Goal: Information Seeking & Learning: Find specific fact

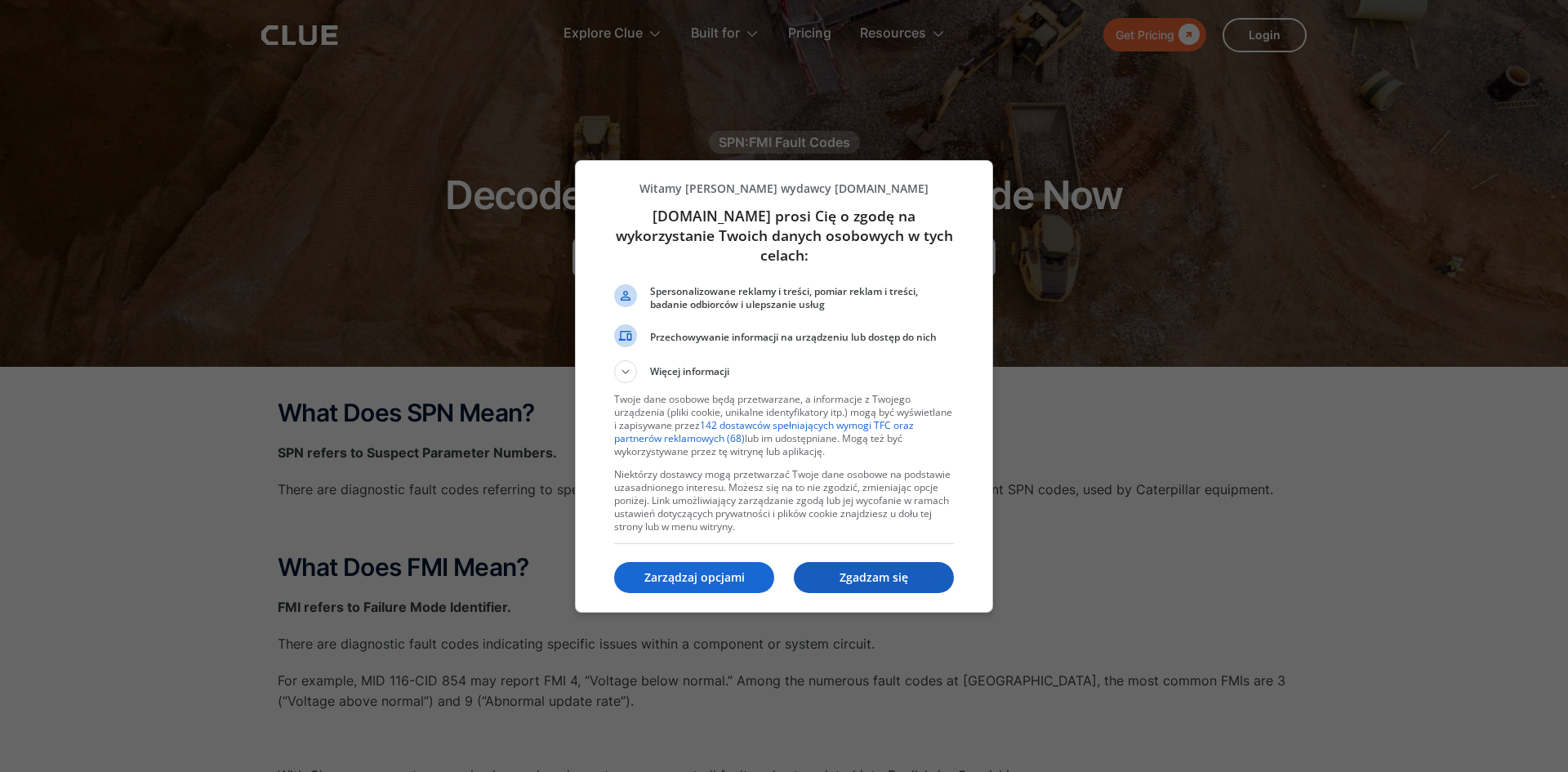
click at [886, 577] on button "Zgadzam się" at bounding box center [874, 576] width 160 height 31
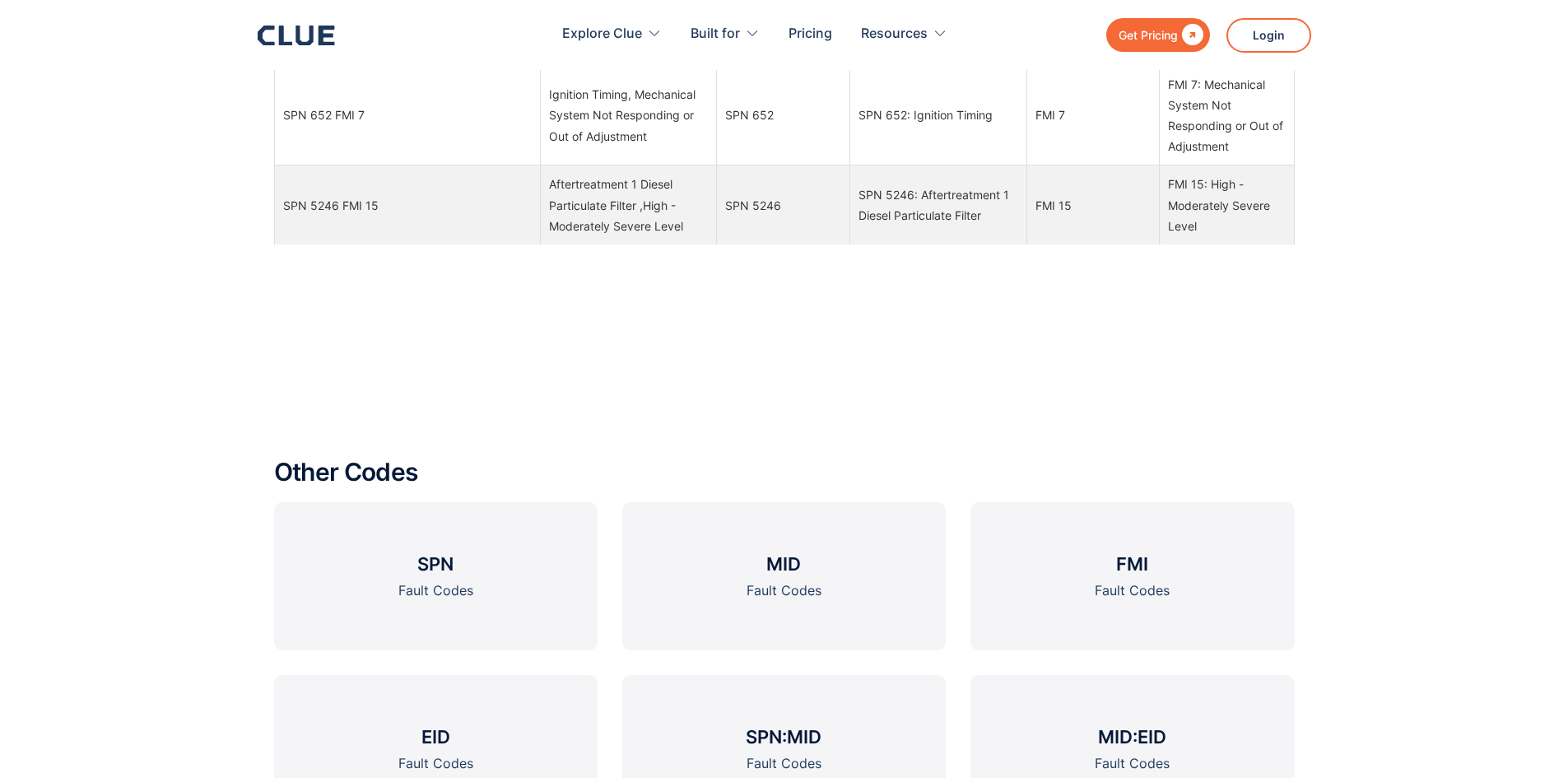
scroll to position [1975, 0]
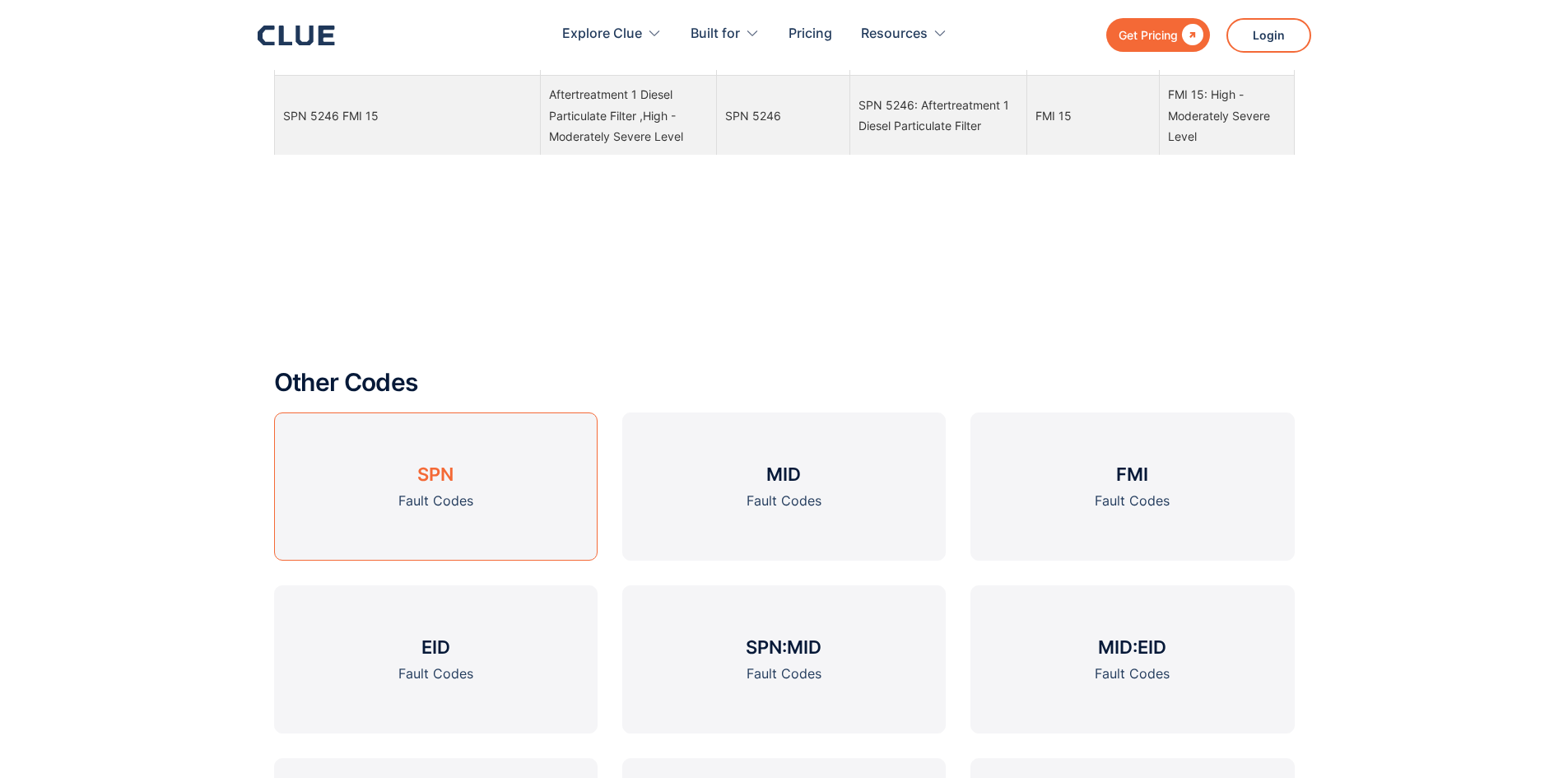
click at [393, 491] on link "SPN Fault Codes" at bounding box center [436, 487] width 323 height 149
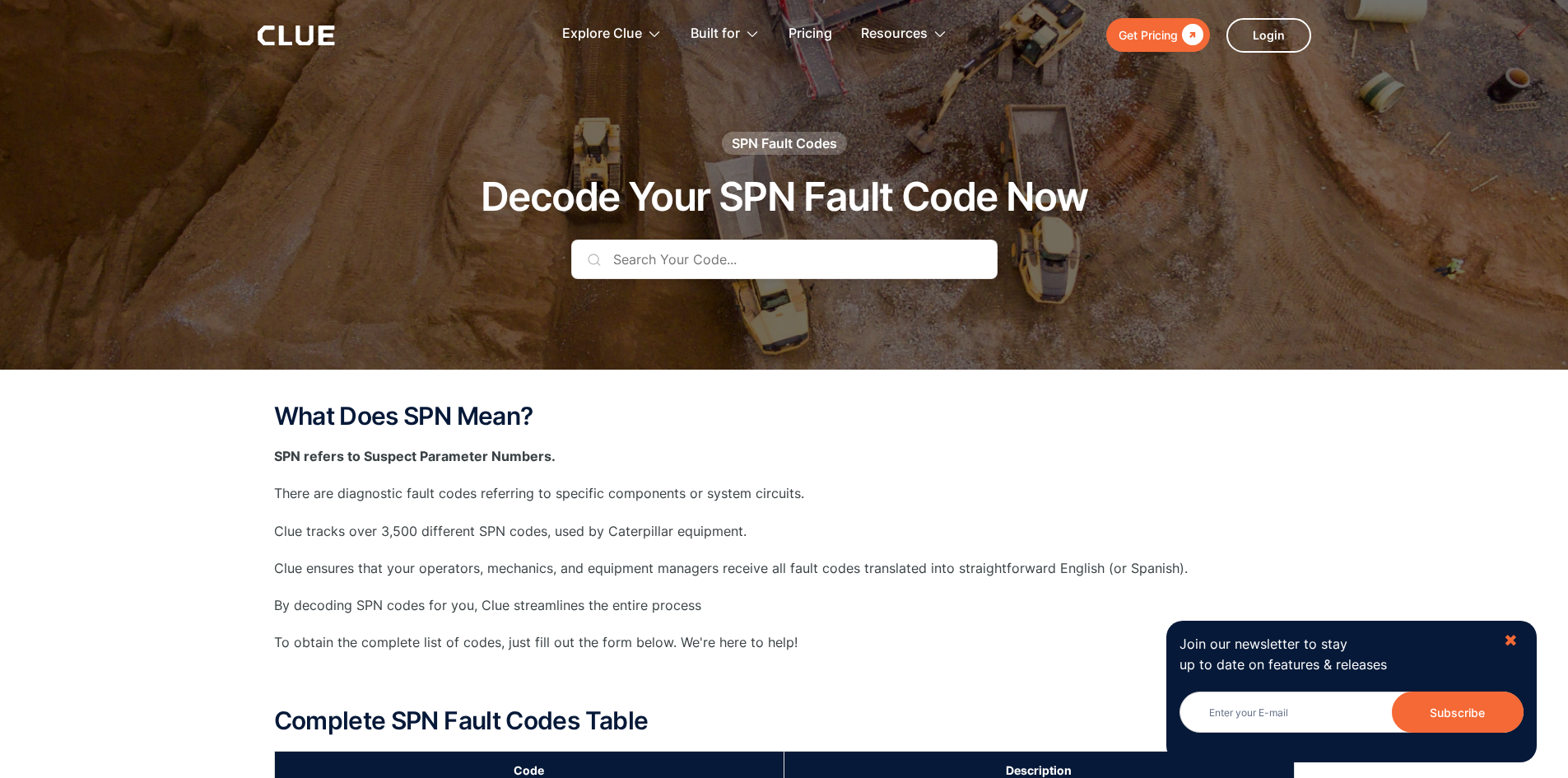
click at [1514, 643] on div "✖" at bounding box center [1510, 641] width 14 height 21
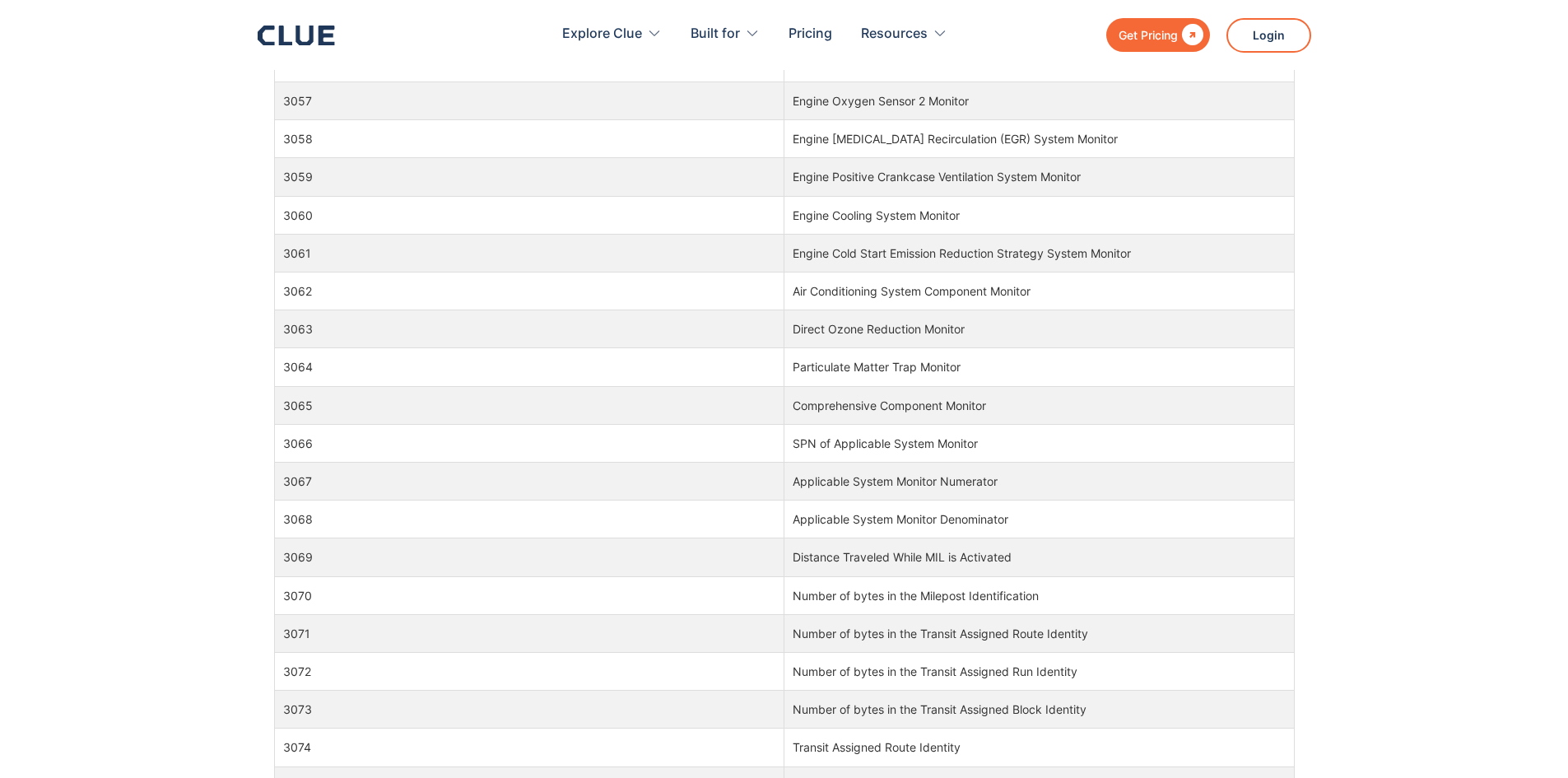
scroll to position [103408, 0]
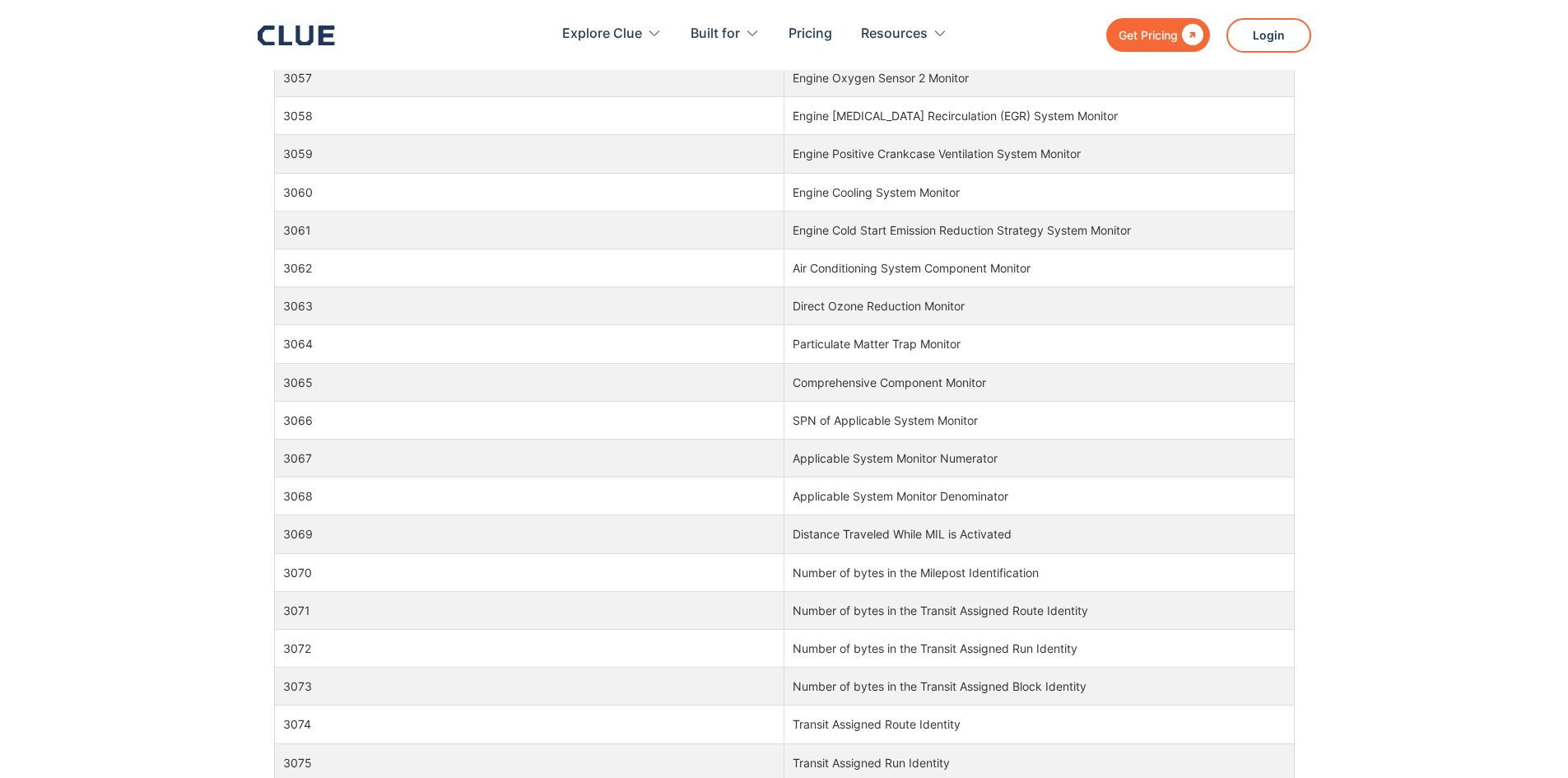
click at [869, 656] on td "Number of bytes in the Transit Assigned Run Identity" at bounding box center [1039, 647] width 510 height 38
click at [897, 656] on td "Number of bytes in the Transit Assigned Run Identity" at bounding box center [1039, 647] width 510 height 38
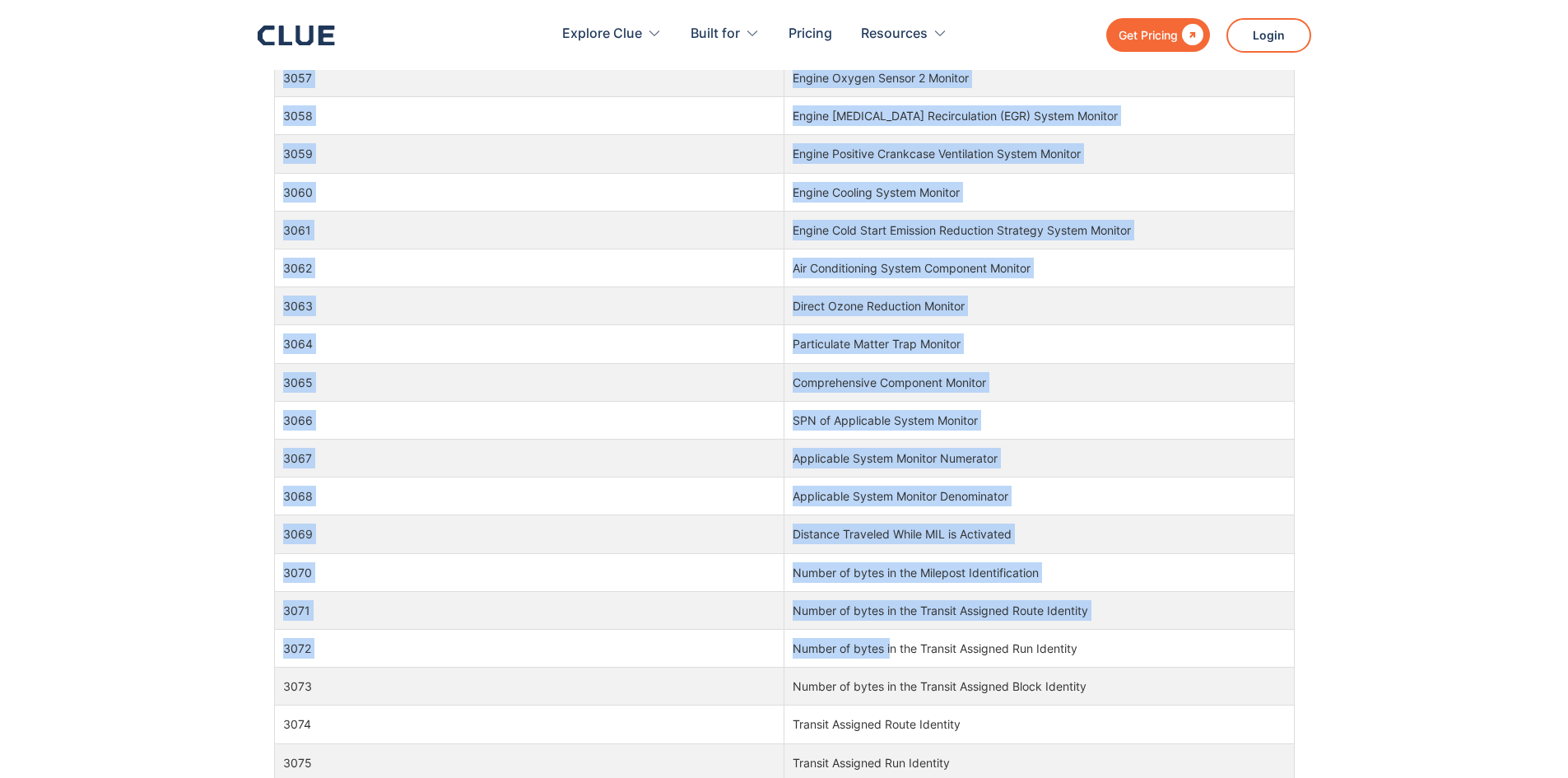
drag, startPoint x: 269, startPoint y: 647, endPoint x: 806, endPoint y: 652, distance: 537.0
click at [806, 652] on div "What Does SPN Mean? SPN refers to Suspect Parameter Numbers. There are diagnost…" at bounding box center [784, 316] width 1568 height 1712
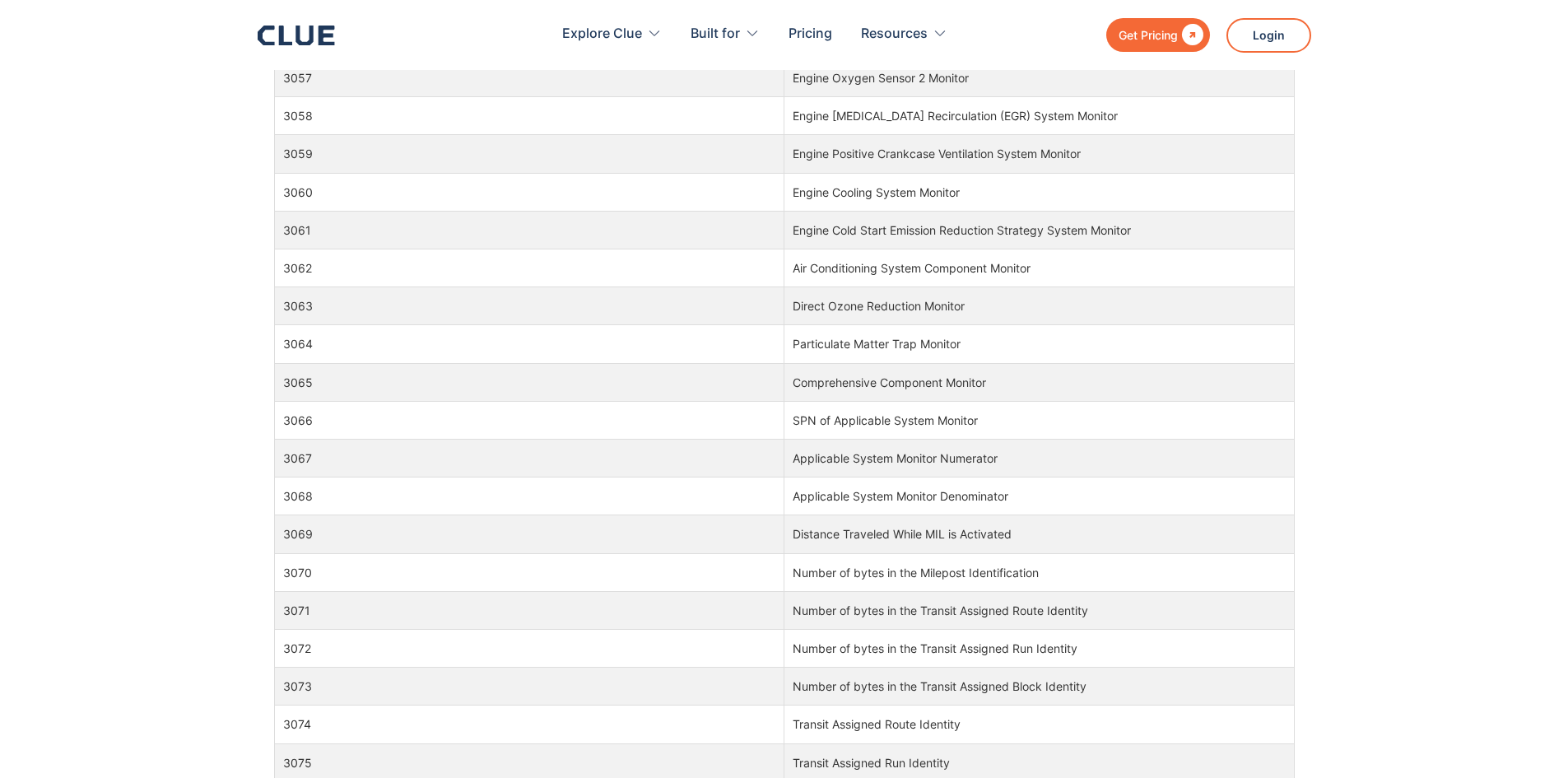
click at [1198, 656] on td "Number of bytes in the Transit Assigned Run Identity" at bounding box center [1039, 647] width 510 height 38
drag, startPoint x: 275, startPoint y: 641, endPoint x: 1086, endPoint y: 640, distance: 811.0
click at [1086, 640] on tr "3072 Number of bytes in the Transit Assigned Run Identity" at bounding box center [784, 647] width 1020 height 38
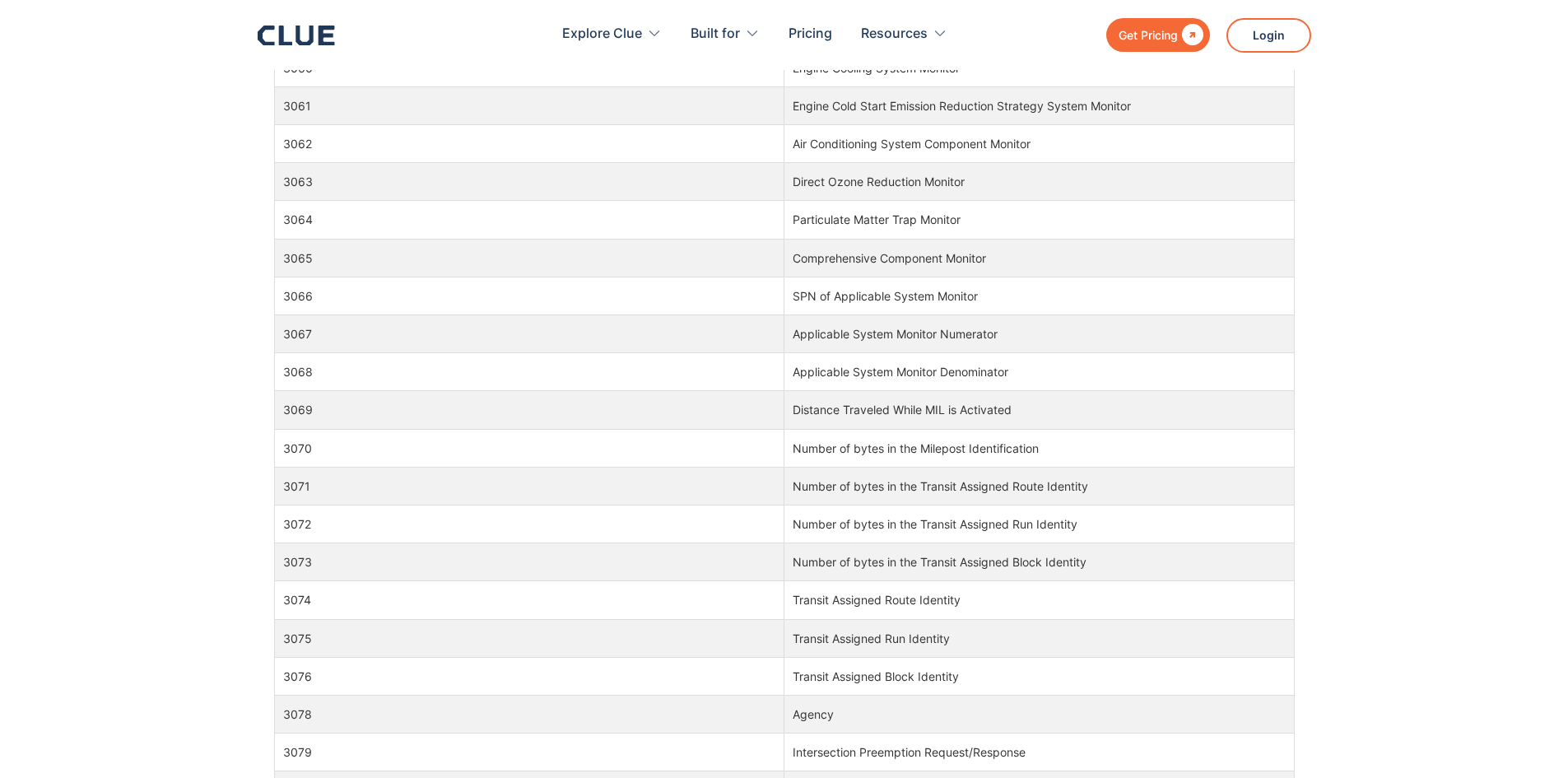
scroll to position [103572, 0]
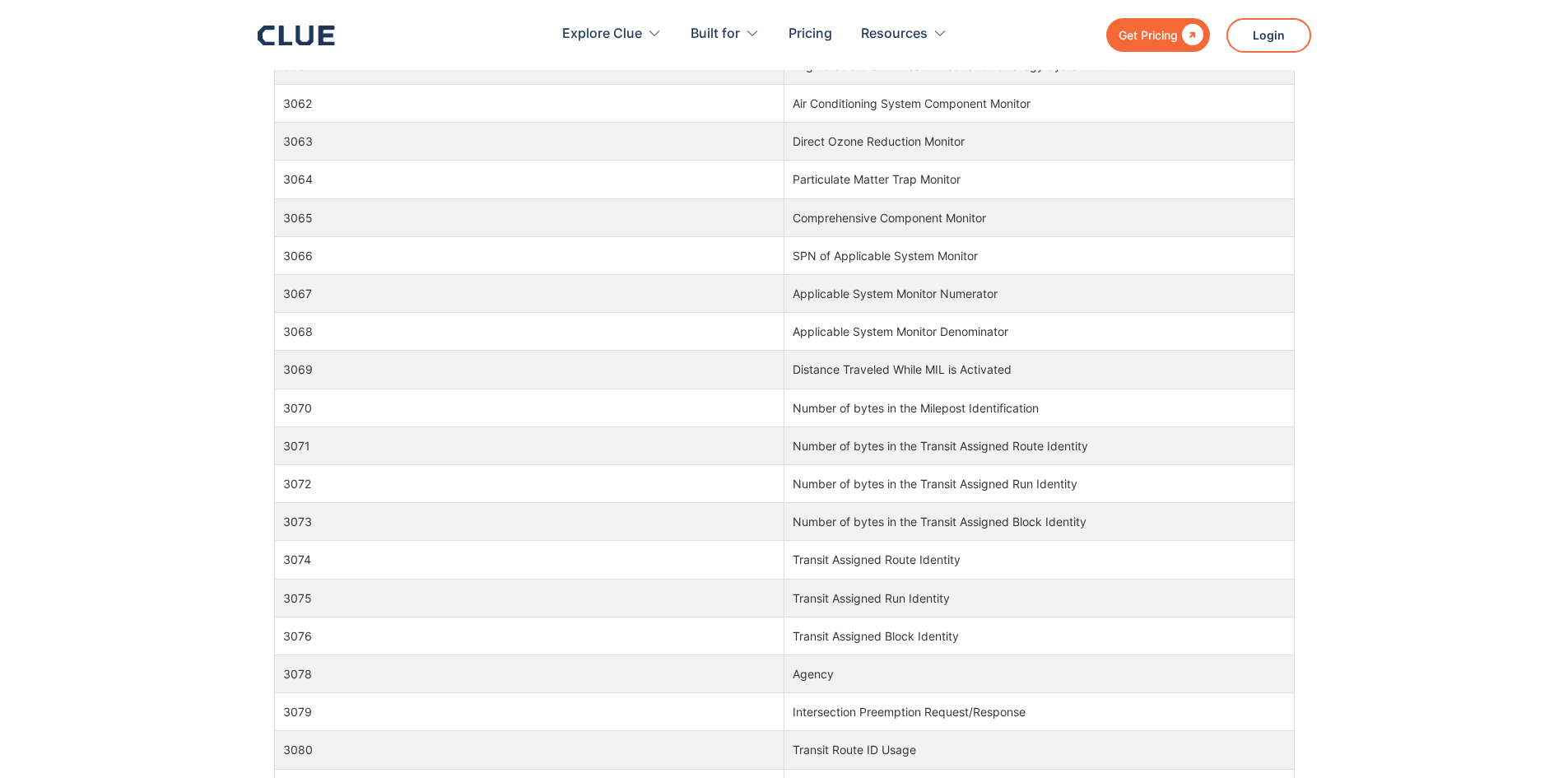
copy tr "3072 Number of bytes in the Transit Assigned Run Identity"
